Goal: Task Accomplishment & Management: Use online tool/utility

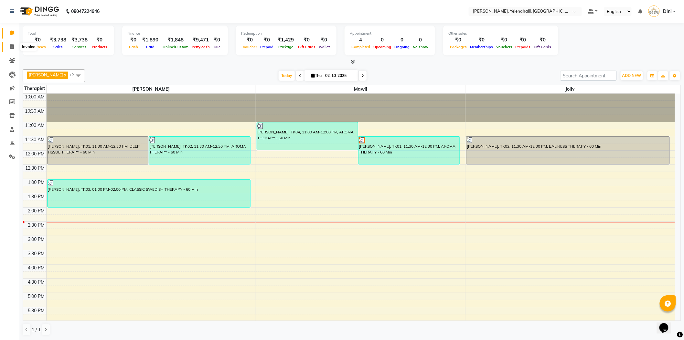
drag, startPoint x: 0, startPoint y: 0, endPoint x: 11, endPoint y: 43, distance: 44.3
click at [11, 43] on span at bounding box center [11, 46] width 11 height 7
select select "service"
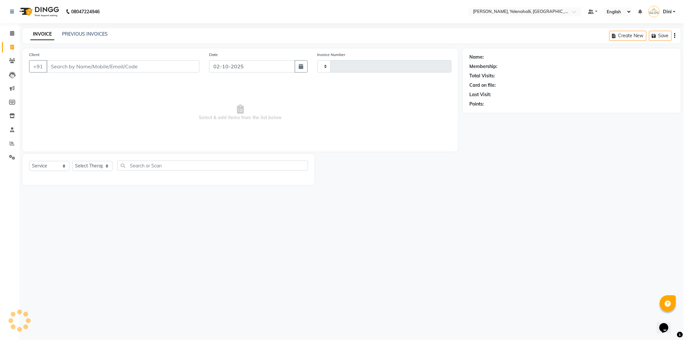
type input "1020"
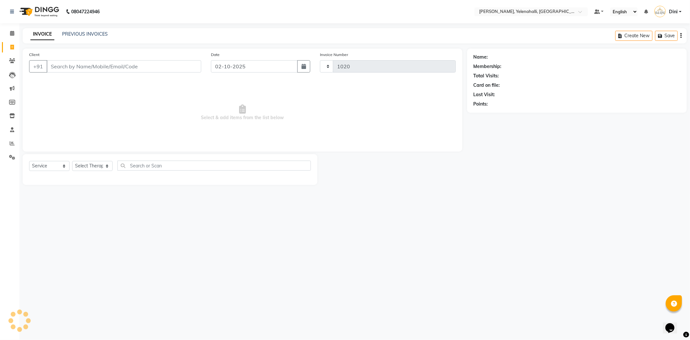
select select "6121"
click at [14, 31] on icon at bounding box center [12, 33] width 4 height 5
